Goal: Information Seeking & Learning: Learn about a topic

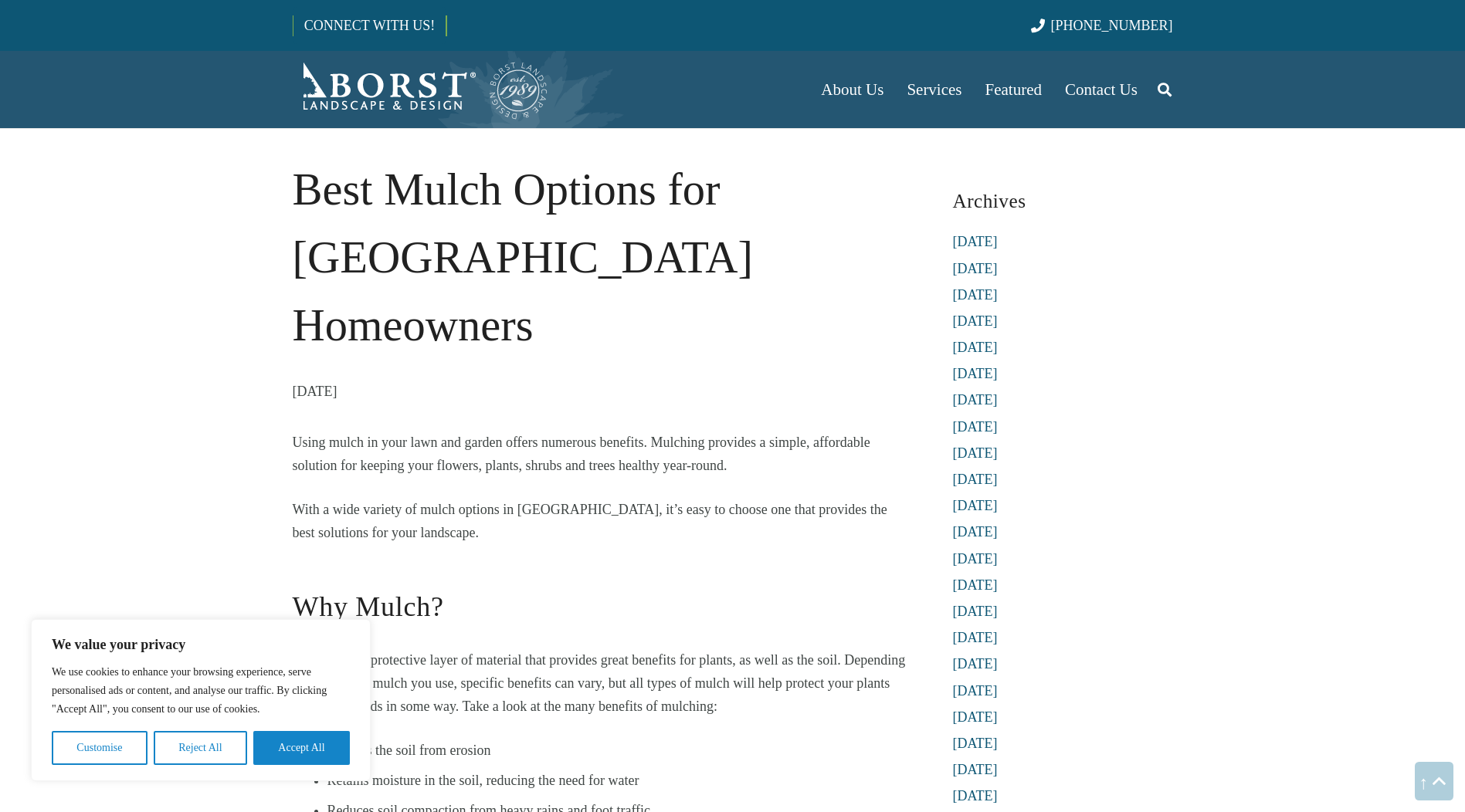
scroll to position [1608, 0]
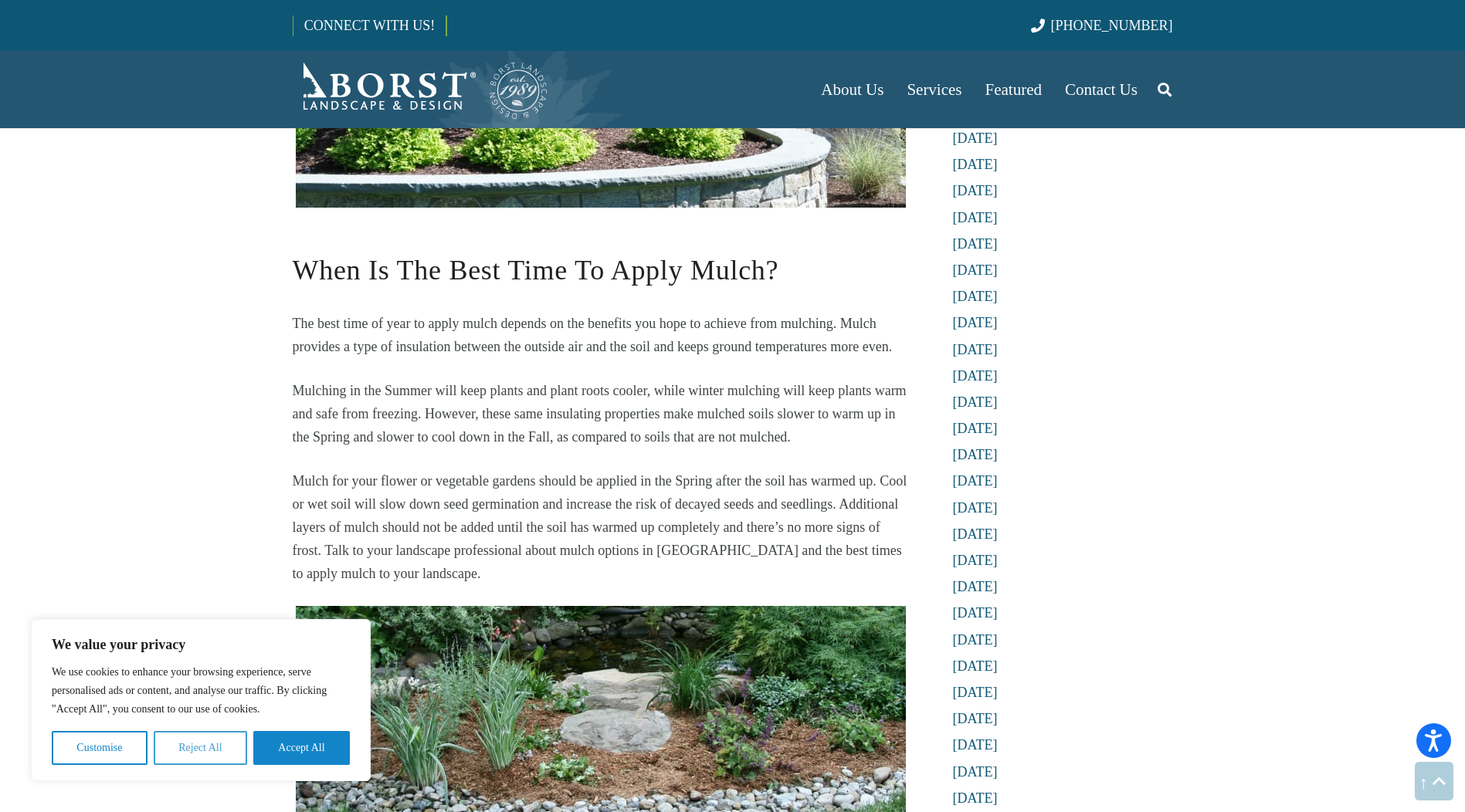
click at [177, 745] on button "Reject All" at bounding box center [200, 748] width 93 height 34
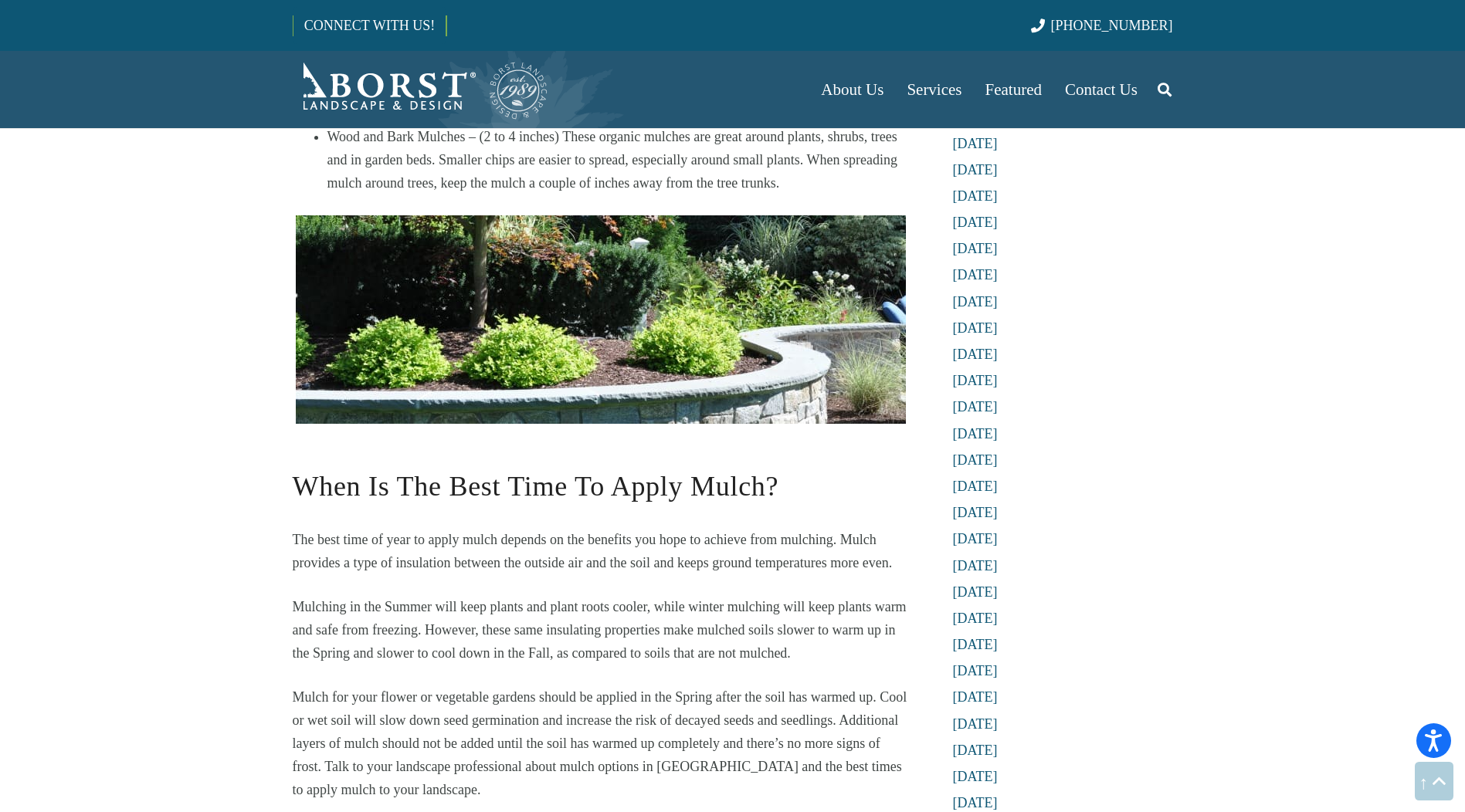
scroll to position [1454, 0]
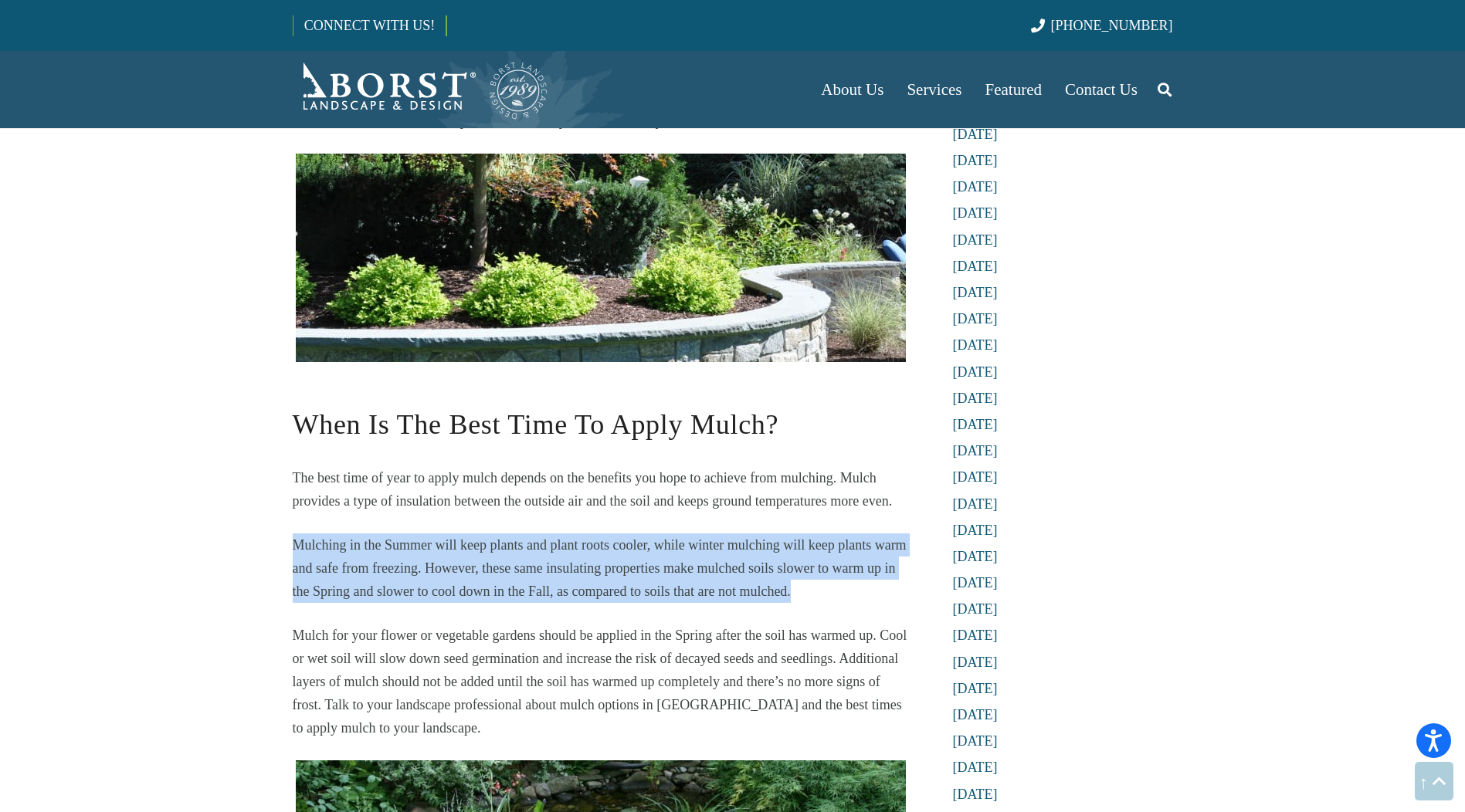
drag, startPoint x: 258, startPoint y: 471, endPoint x: 819, endPoint y: 520, distance: 563.1
click at [819, 534] on p "Mulching in the Summer will keep plants and plant roots cooler, while winter mu…" at bounding box center [601, 569] width 617 height 69
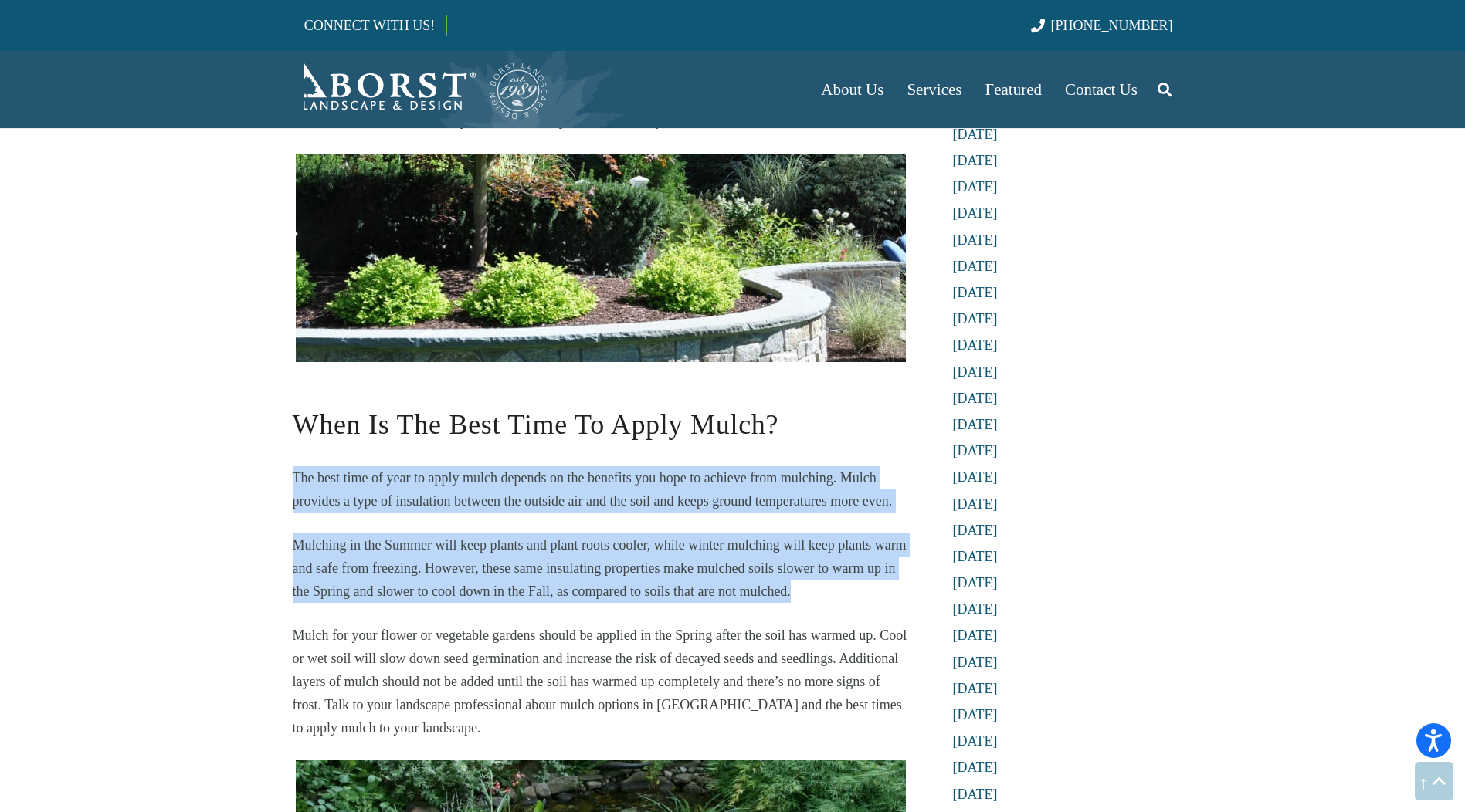
drag, startPoint x: 837, startPoint y: 525, endPoint x: 286, endPoint y: 389, distance: 567.5
click at [286, 389] on div "Best Mulch Options for [GEOGRAPHIC_DATA] Homeowners [DATE] Using mulch in your …" at bounding box center [600, 116] width 658 height 2828
drag, startPoint x: 286, startPoint y: 389, endPoint x: 274, endPoint y: 392, distance: 12.4
click at [274, 392] on div "Best Mulch Options for [GEOGRAPHIC_DATA] Homeowners [DATE] Using mulch in your …" at bounding box center [600, 116] width 658 height 2828
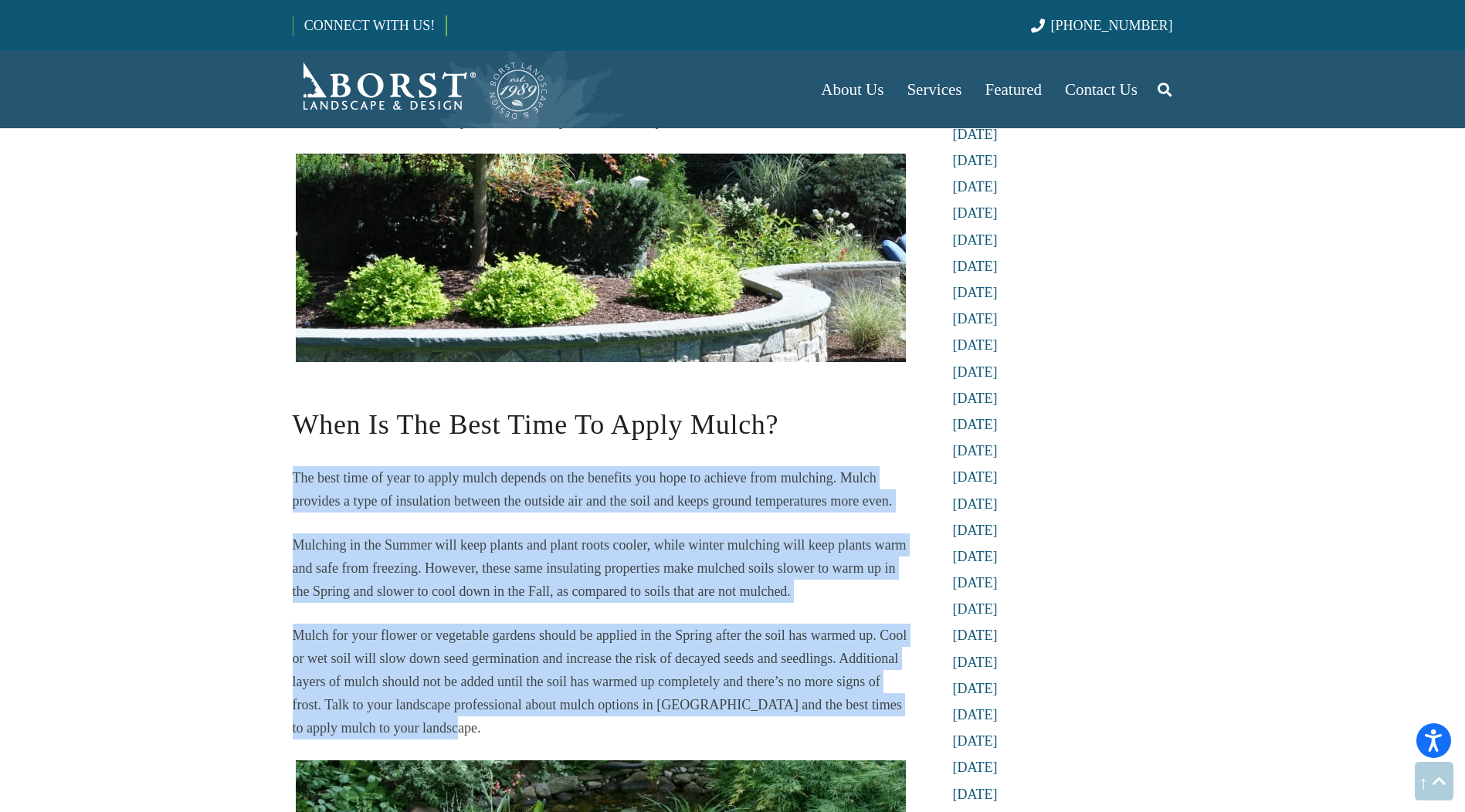
drag, startPoint x: 265, startPoint y: 398, endPoint x: 590, endPoint y: 656, distance: 415.0
click at [590, 656] on p "Mulch for your flower or vegetable gardens should be applied in the Spring afte…" at bounding box center [601, 682] width 617 height 116
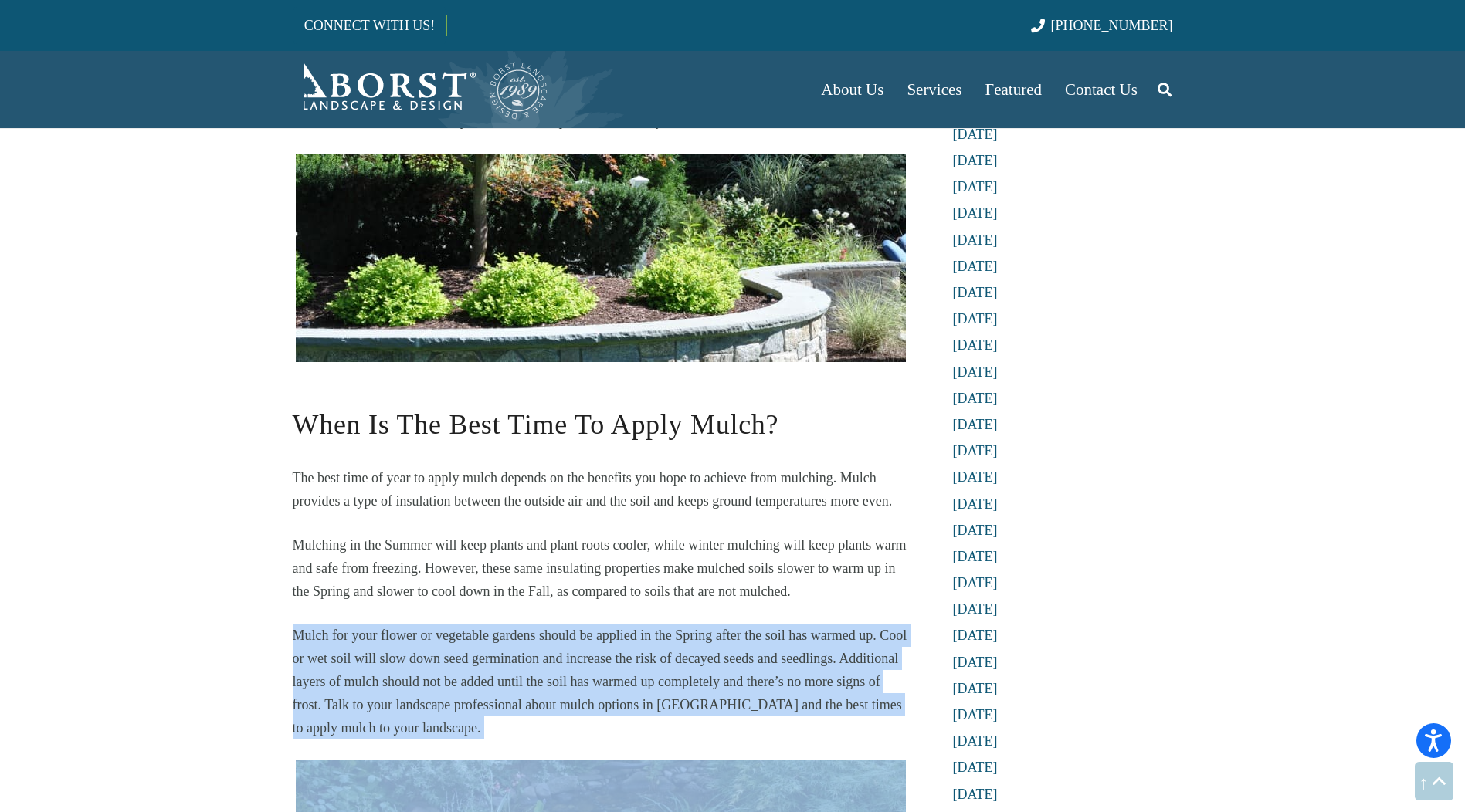
drag, startPoint x: 590, startPoint y: 658, endPoint x: 290, endPoint y: 564, distance: 314.4
click at [290, 564] on div "Best Mulch Options for [GEOGRAPHIC_DATA] Homeowners [DATE] Using mulch in your …" at bounding box center [600, 116] width 658 height 2828
drag, startPoint x: 290, startPoint y: 564, endPoint x: 269, endPoint y: 555, distance: 22.8
